Goal: Information Seeking & Learning: Learn about a topic

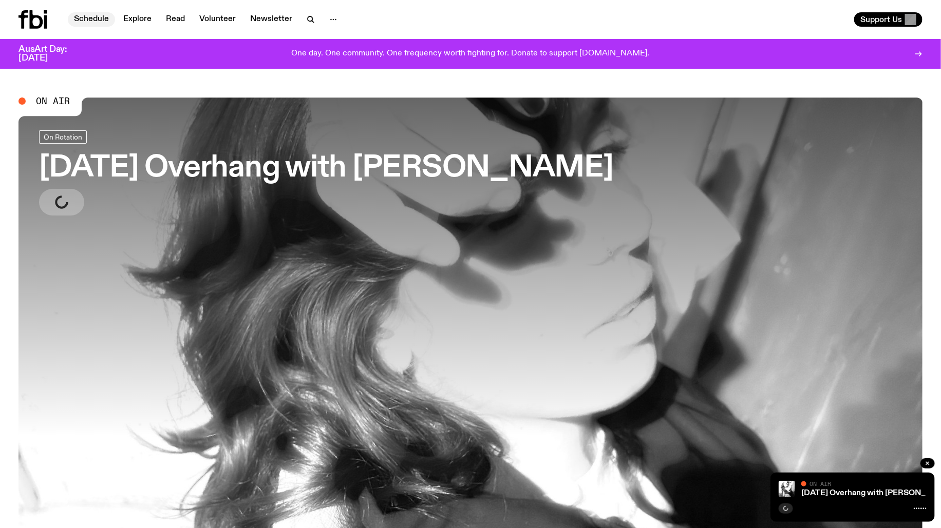
click at [96, 15] on link "Schedule" at bounding box center [91, 19] width 47 height 14
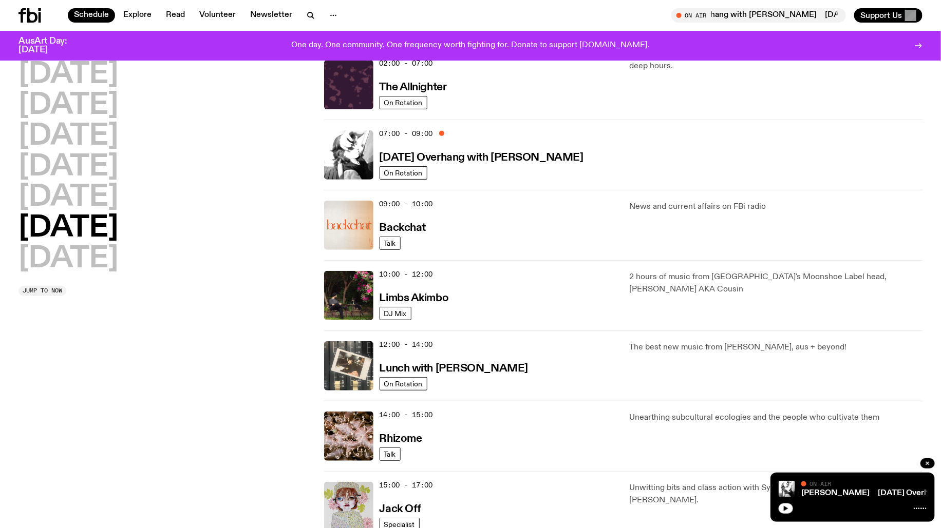
scroll to position [108, 0]
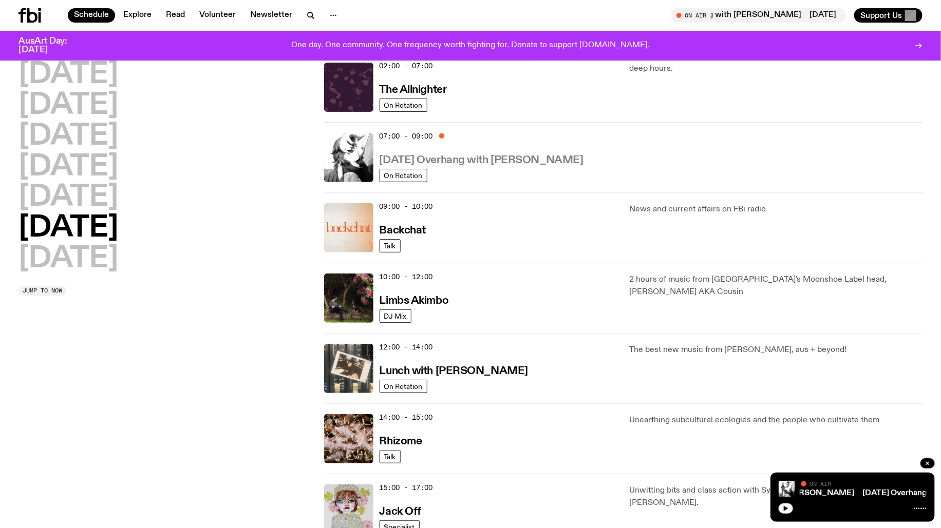
click at [413, 158] on h3 "[DATE] Overhang with [PERSON_NAME]" at bounding box center [481, 160] width 204 height 11
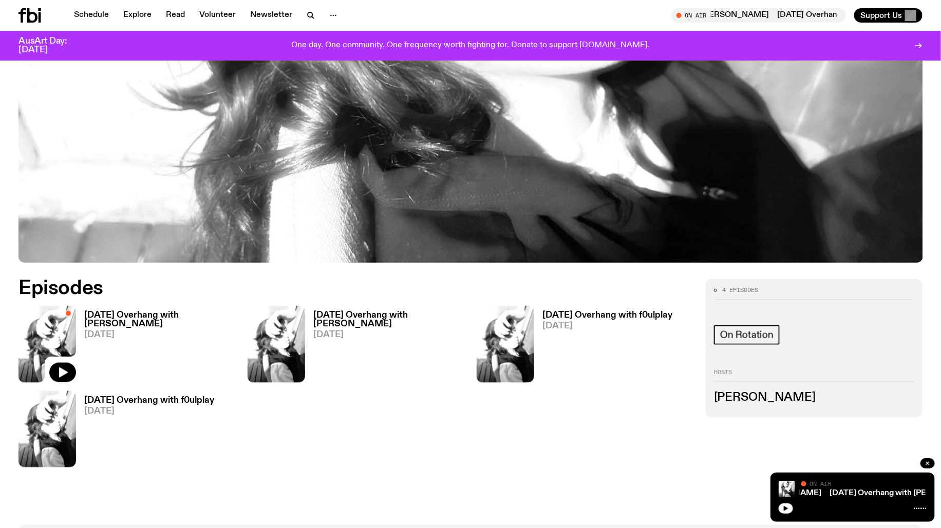
scroll to position [440, 0]
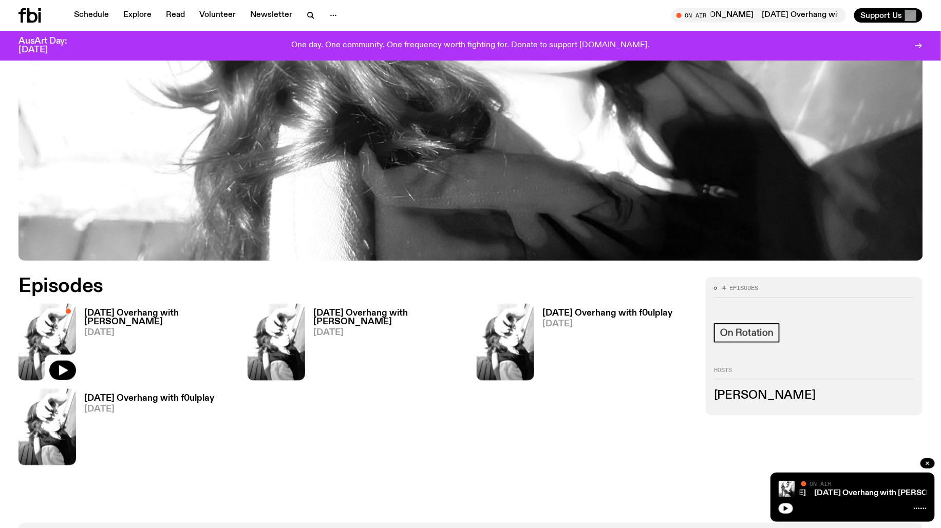
click at [108, 309] on h3 "[DATE] Overhang with [PERSON_NAME]" at bounding box center [159, 317] width 151 height 17
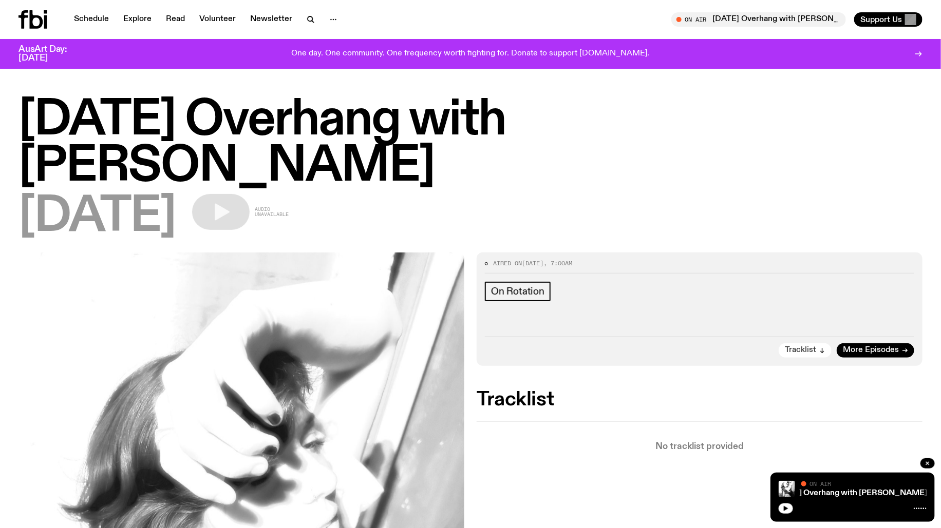
click at [793, 347] on span "Tracklist" at bounding box center [800, 351] width 31 height 8
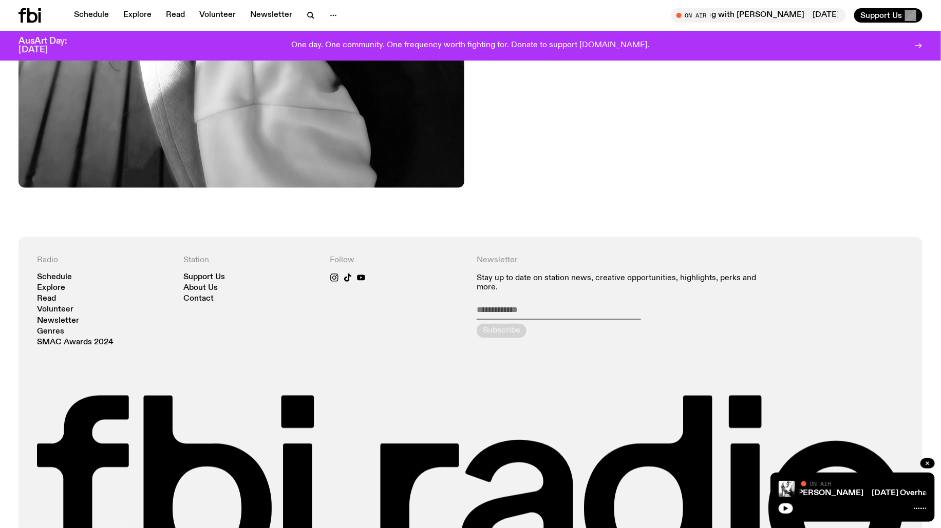
scroll to position [720, 0]
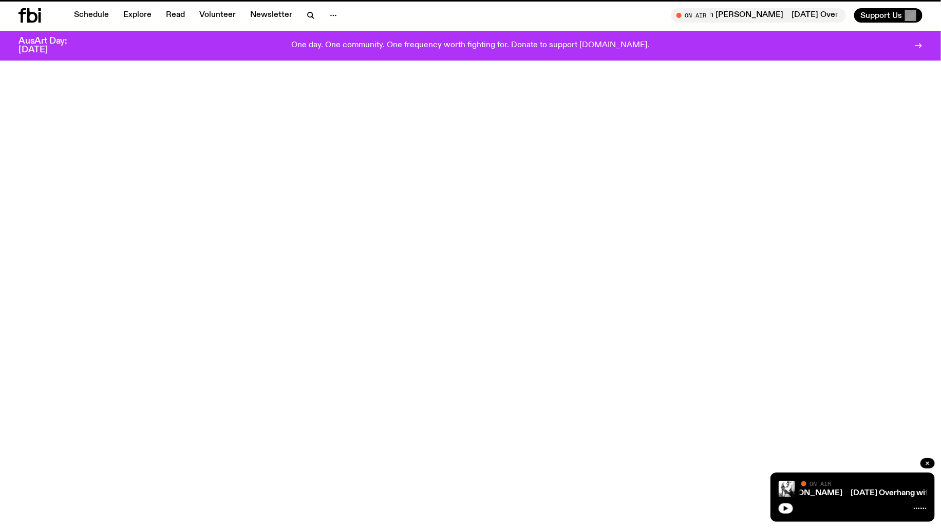
scroll to position [440, 0]
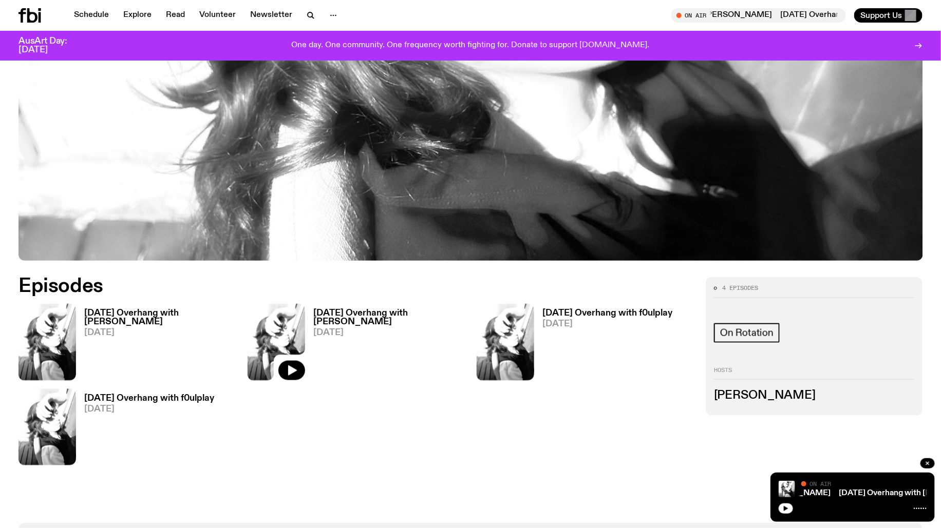
click at [284, 304] on img at bounding box center [276, 342] width 58 height 77
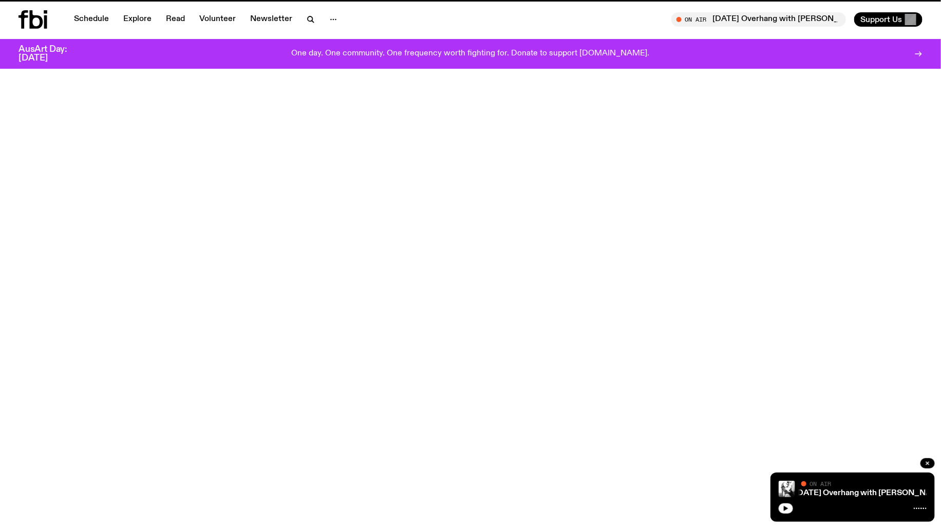
scroll to position [431, 0]
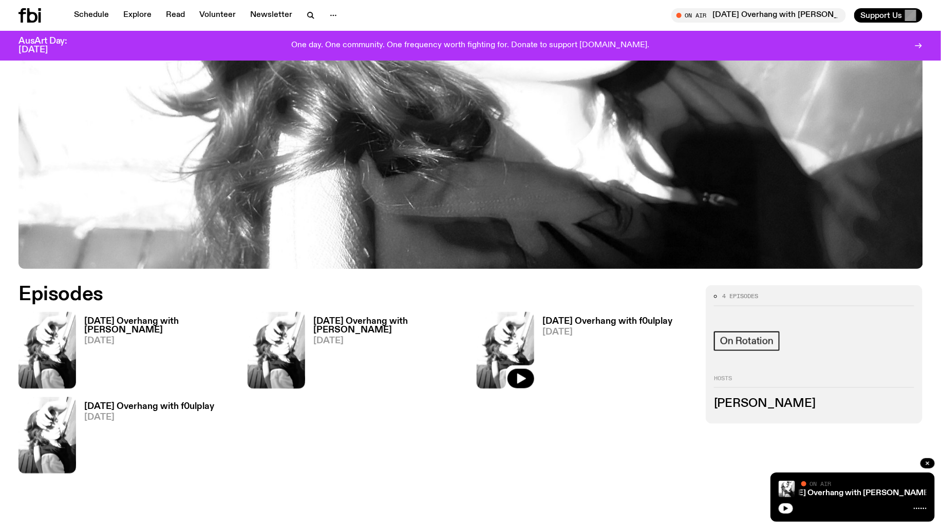
click at [517, 312] on img at bounding box center [506, 350] width 58 height 77
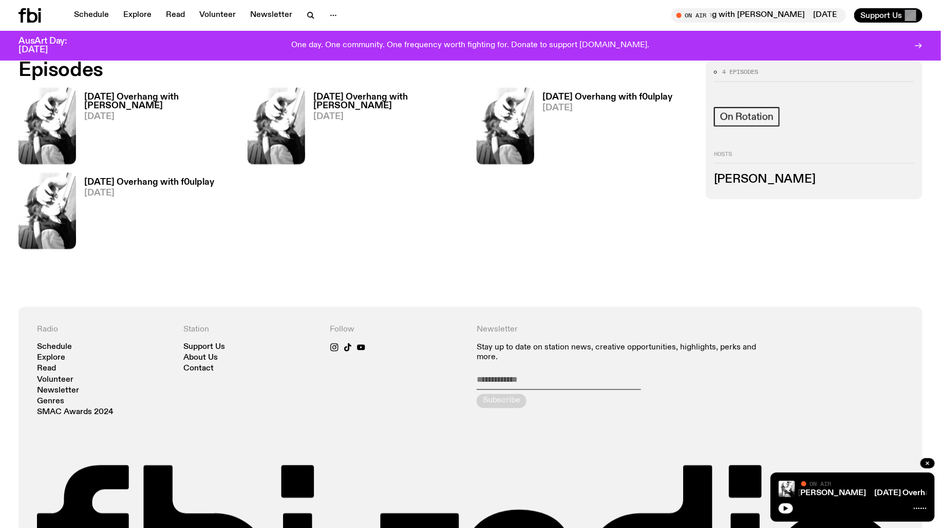
scroll to position [795, 0]
